Goal: Check status: Check status

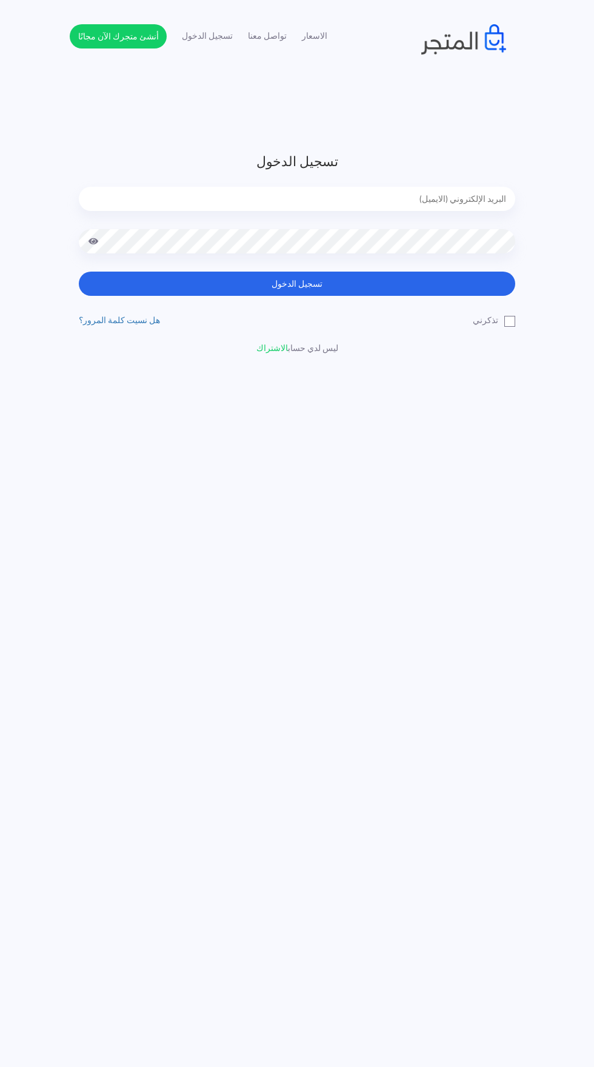
click at [463, 203] on input "email" at bounding box center [297, 199] width 437 height 24
type input "noha_mae86@yahoo.com"
click at [79, 272] on button "تسجيل الدخول" at bounding box center [297, 284] width 437 height 24
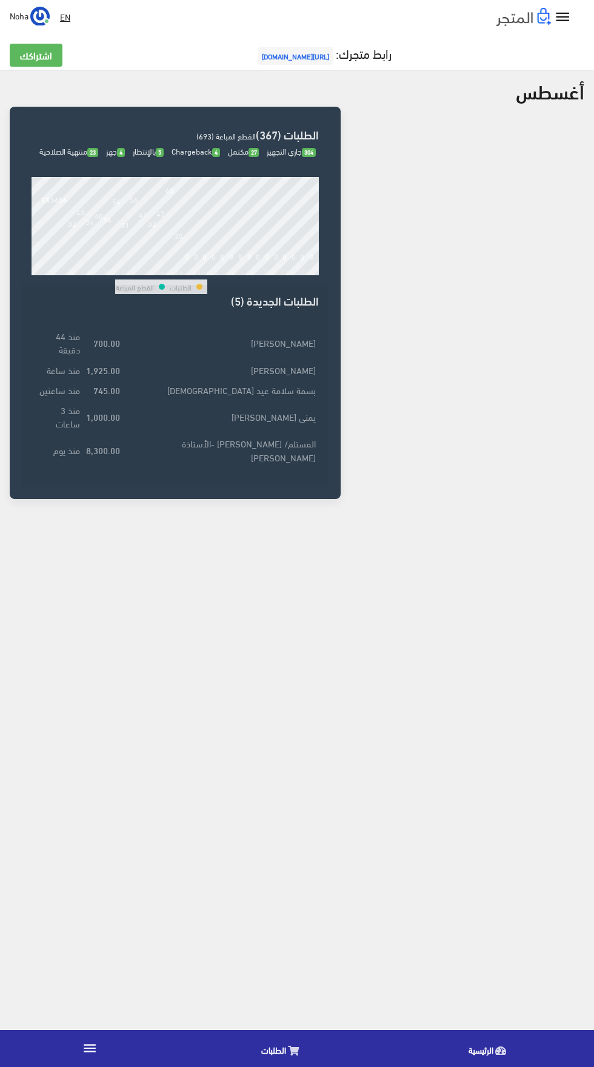
click at [261, 1043] on link "الطلبات" at bounding box center [282, 1048] width 207 height 31
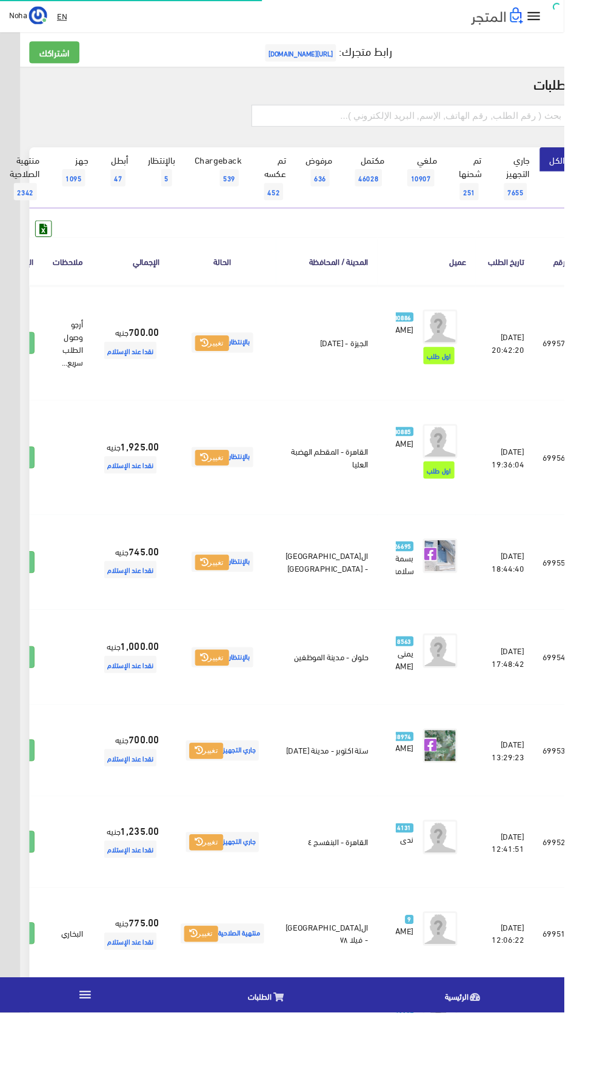
scroll to position [0, -32]
click at [524, 123] on input "text" at bounding box center [432, 121] width 335 height 23
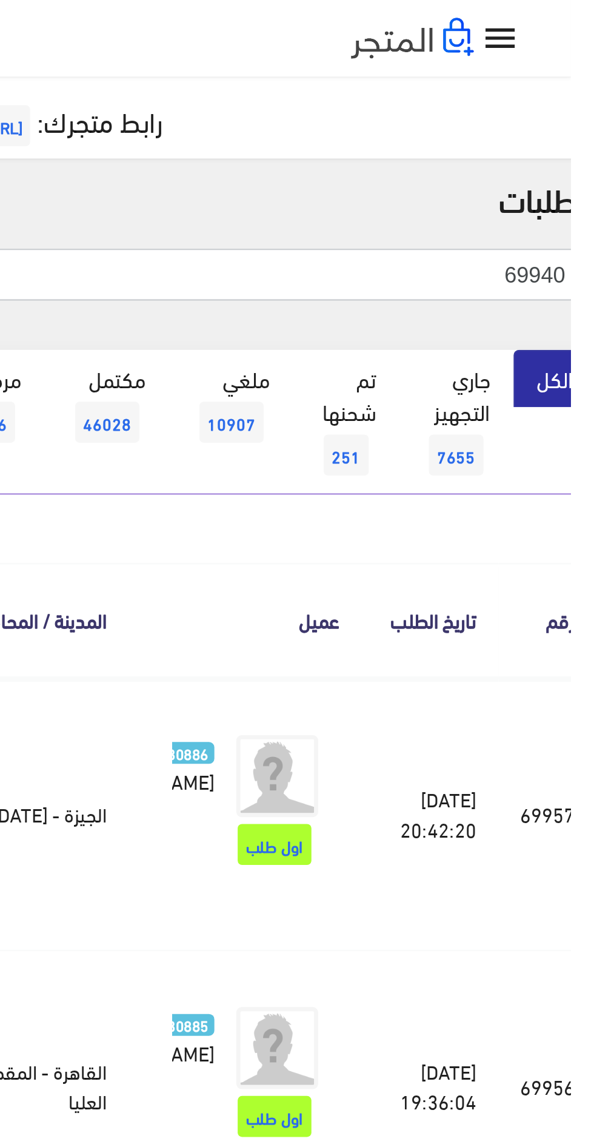
type input "69940"
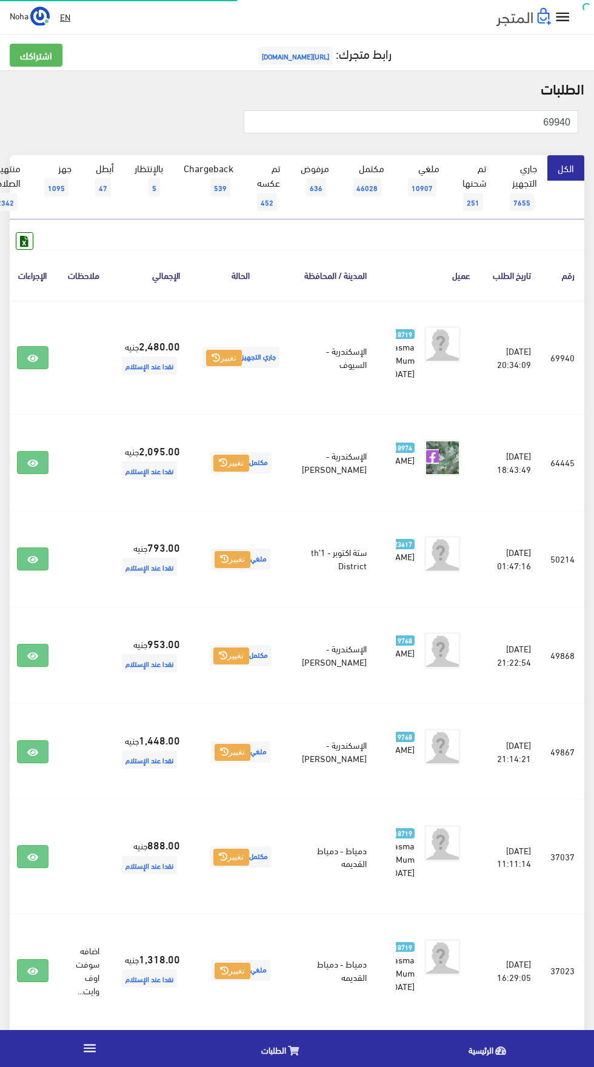
scroll to position [0, -32]
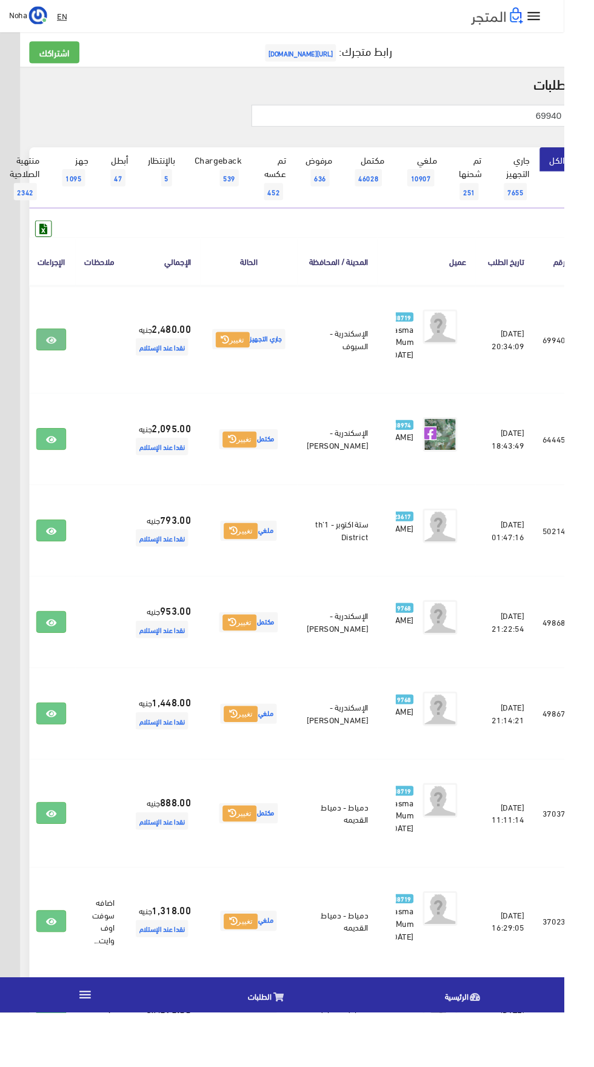
click at [59, 363] on icon at bounding box center [54, 359] width 11 height 10
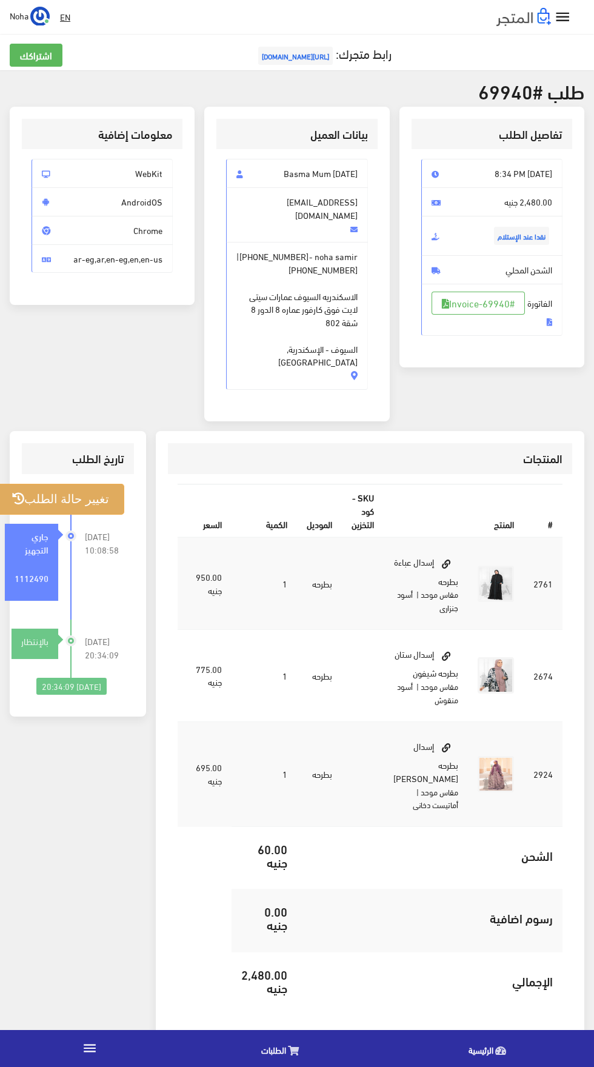
click at [61, 484] on button "تغيير حالة الطلب" at bounding box center [60, 499] width 127 height 31
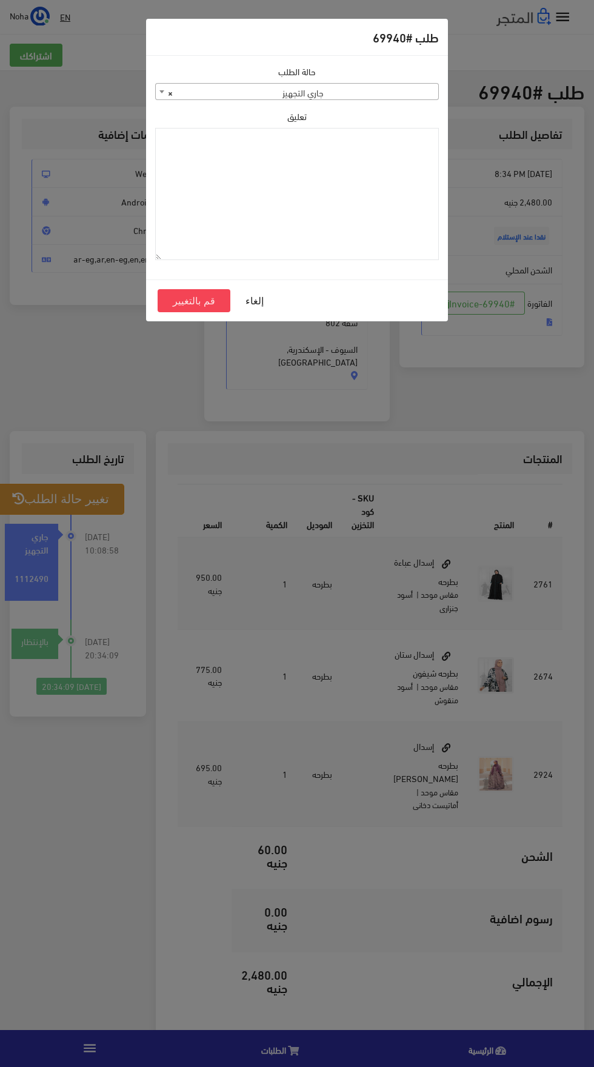
click at [409, 93] on span "× جاري التجهيز" at bounding box center [297, 92] width 283 height 17
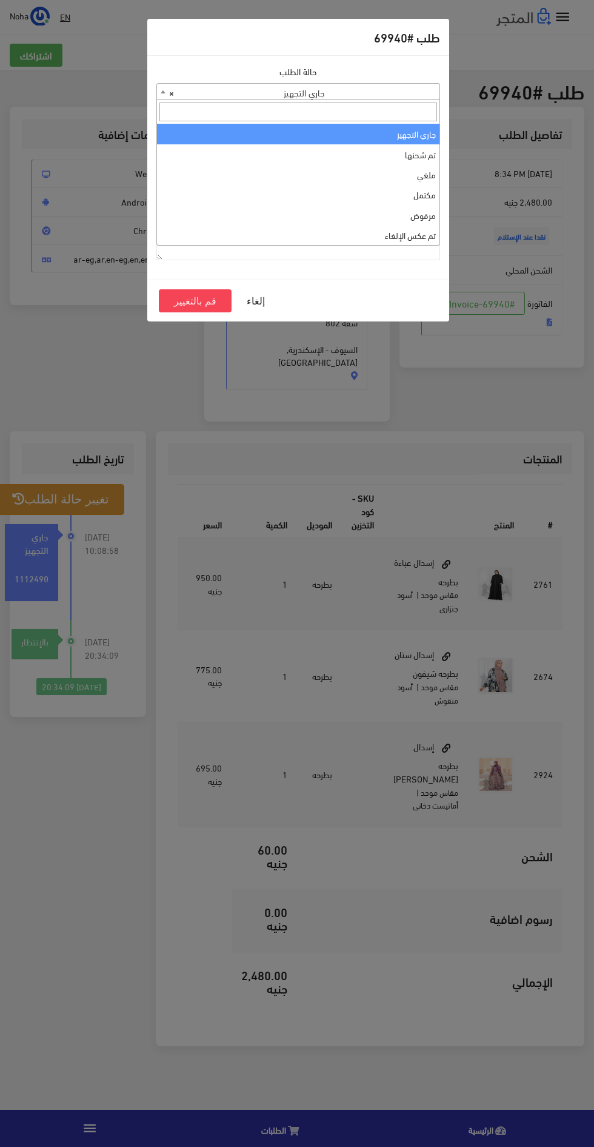
select select "4"
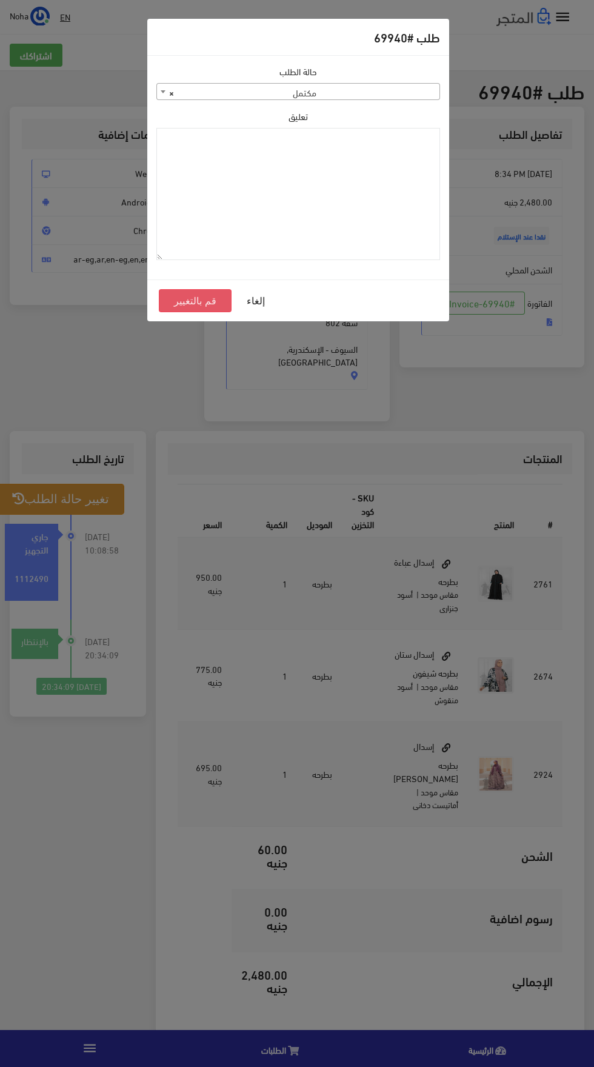
click at [195, 301] on button "قم بالتغيير" at bounding box center [195, 300] width 73 height 23
